Goal: Task Accomplishment & Management: Manage account settings

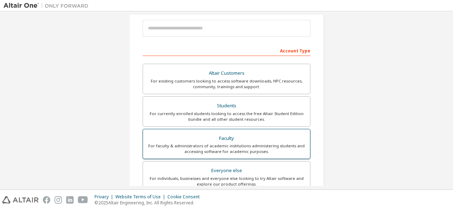
scroll to position [82, 0]
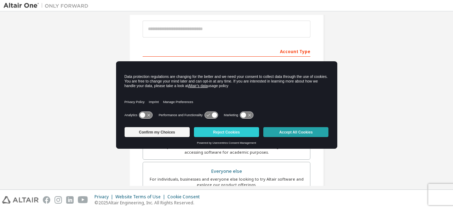
click at [291, 133] on button "Accept All Cookies" at bounding box center [295, 132] width 65 height 10
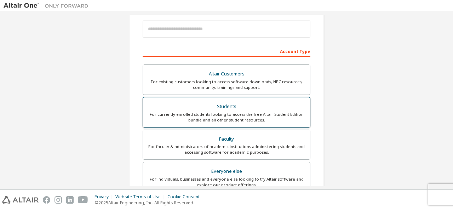
click at [248, 106] on div "Students" at bounding box center [226, 107] width 158 height 10
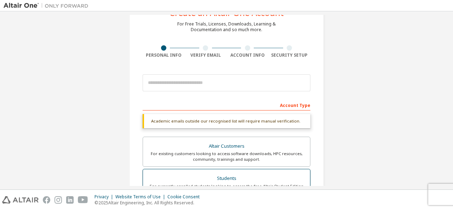
scroll to position [28, 0]
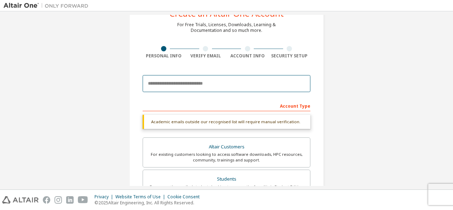
click at [247, 79] on input "email" at bounding box center [227, 83] width 168 height 17
type input "**********"
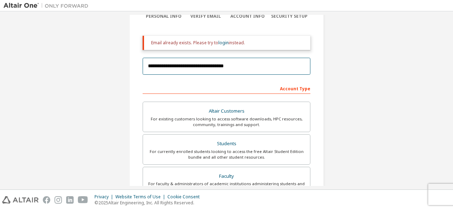
scroll to position [67, 0]
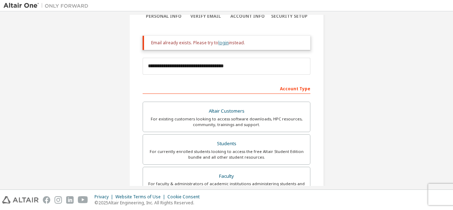
click at [221, 42] on link "login" at bounding box center [223, 43] width 10 height 6
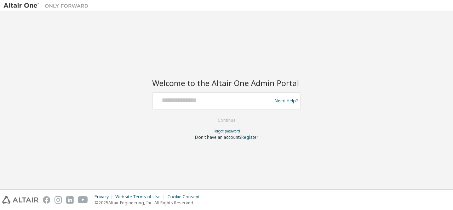
click at [205, 104] on div at bounding box center [213, 100] width 116 height 13
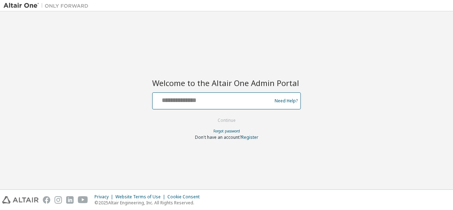
click at [212, 103] on input "text" at bounding box center [213, 99] width 116 height 10
type input "**********"
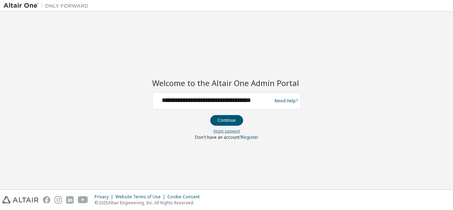
click at [233, 129] on link "Forgot password" at bounding box center [226, 130] width 27 height 5
